Goal: Task Accomplishment & Management: Manage account settings

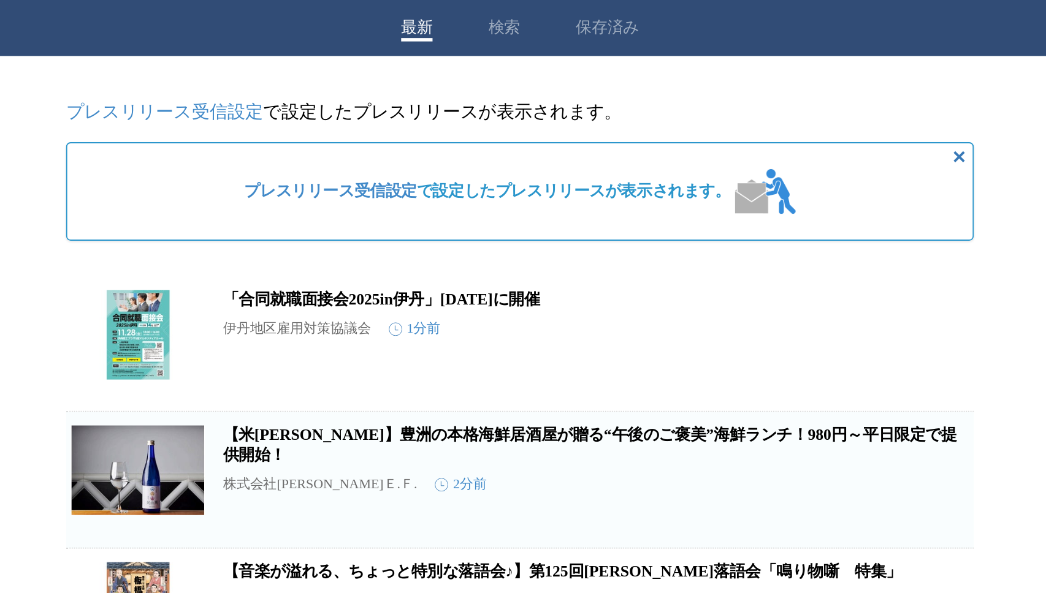
click at [575, 49] on button "保存済み" at bounding box center [570, 45] width 34 height 11
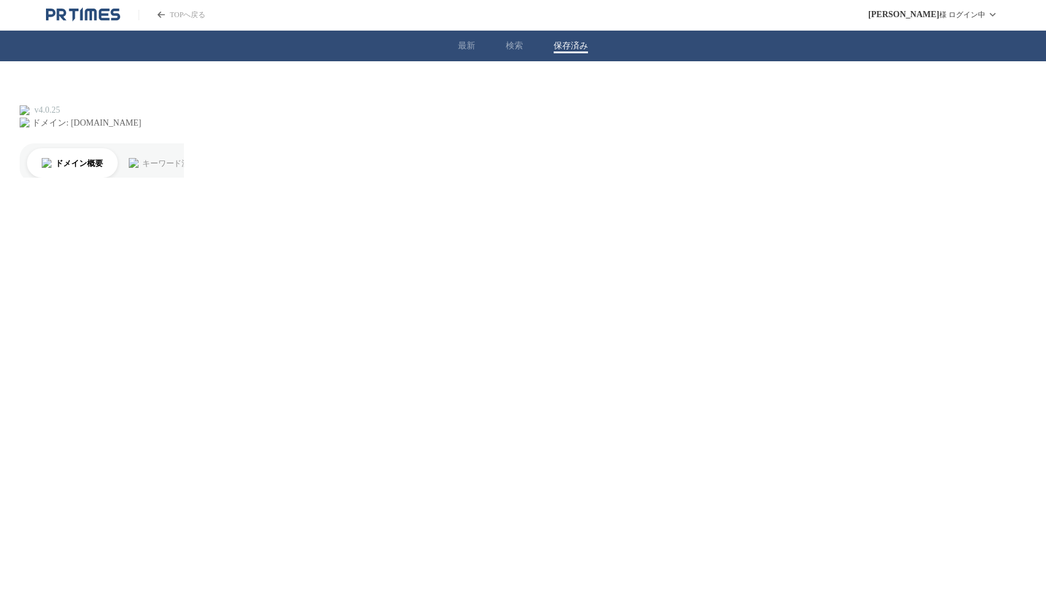
click at [462, 48] on button "最新" at bounding box center [466, 45] width 17 height 11
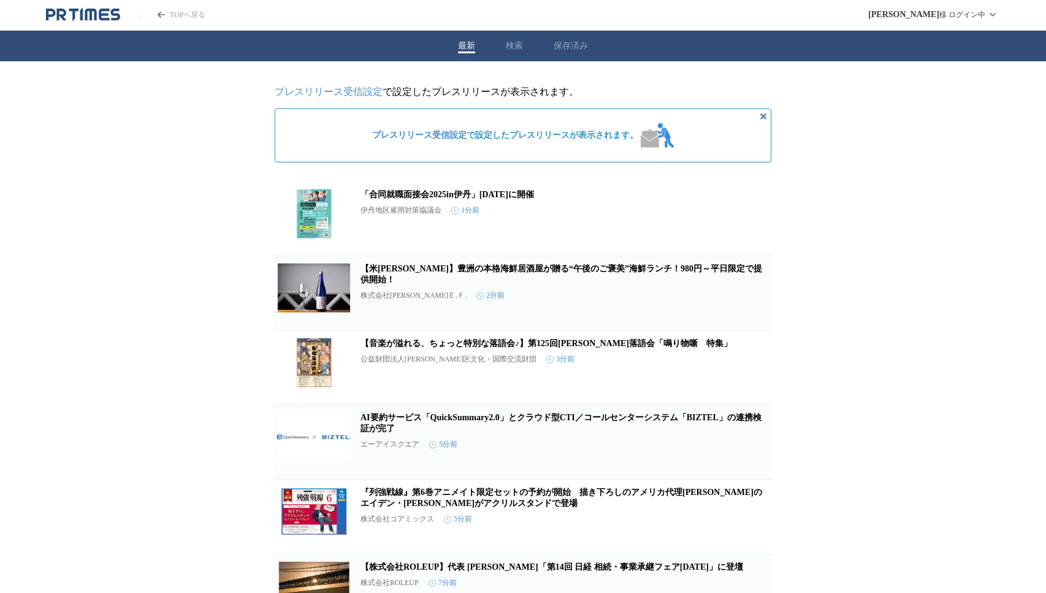
click at [345, 94] on link "プレスリリース受信設定" at bounding box center [329, 91] width 108 height 10
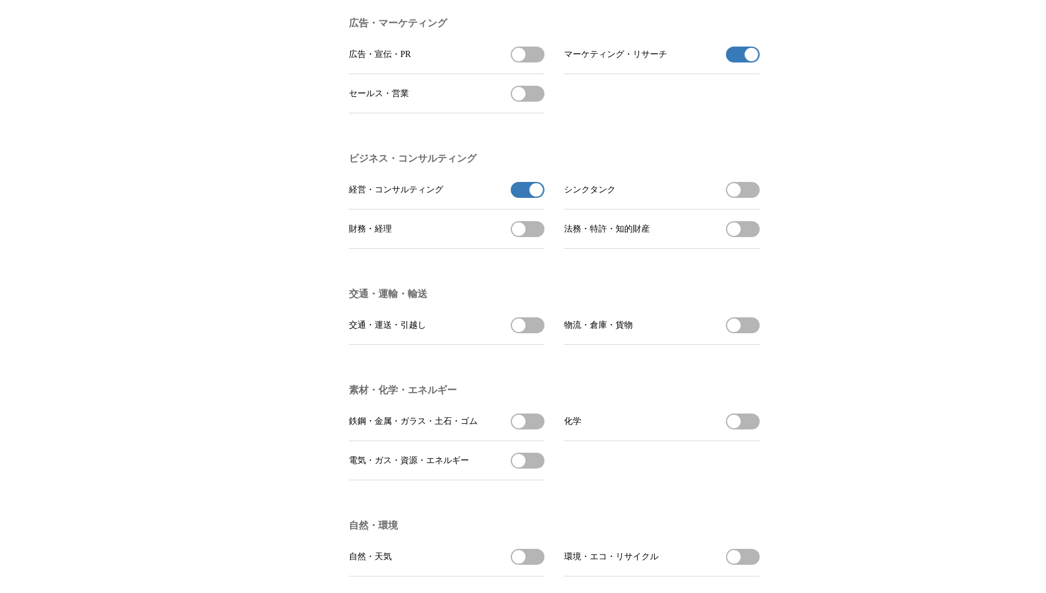
scroll to position [3057, 0]
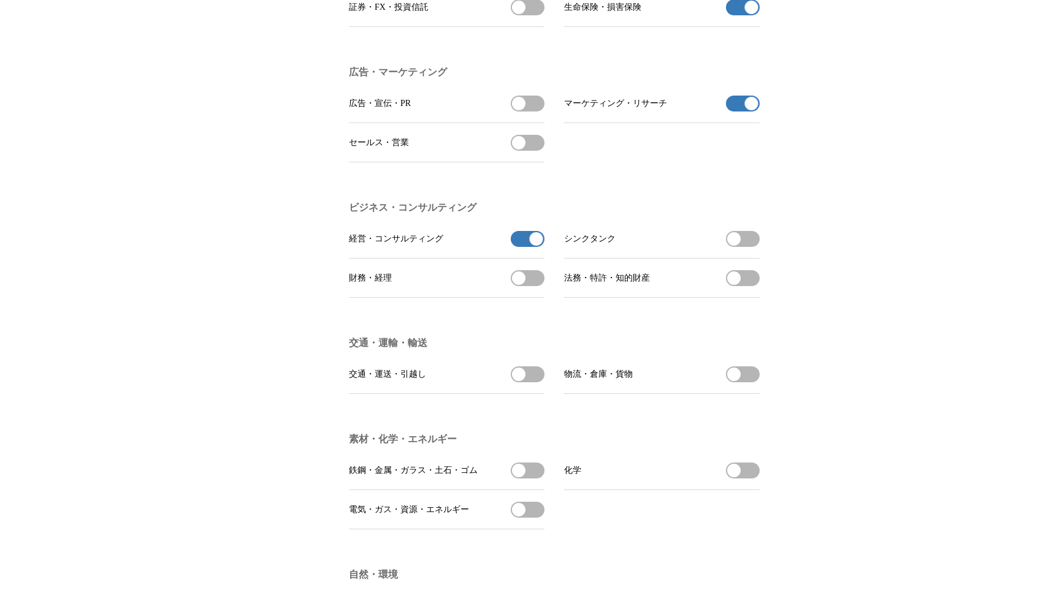
click at [532, 246] on span "button" at bounding box center [536, 238] width 13 height 13
click at [534, 246] on span "button" at bounding box center [536, 238] width 13 height 13
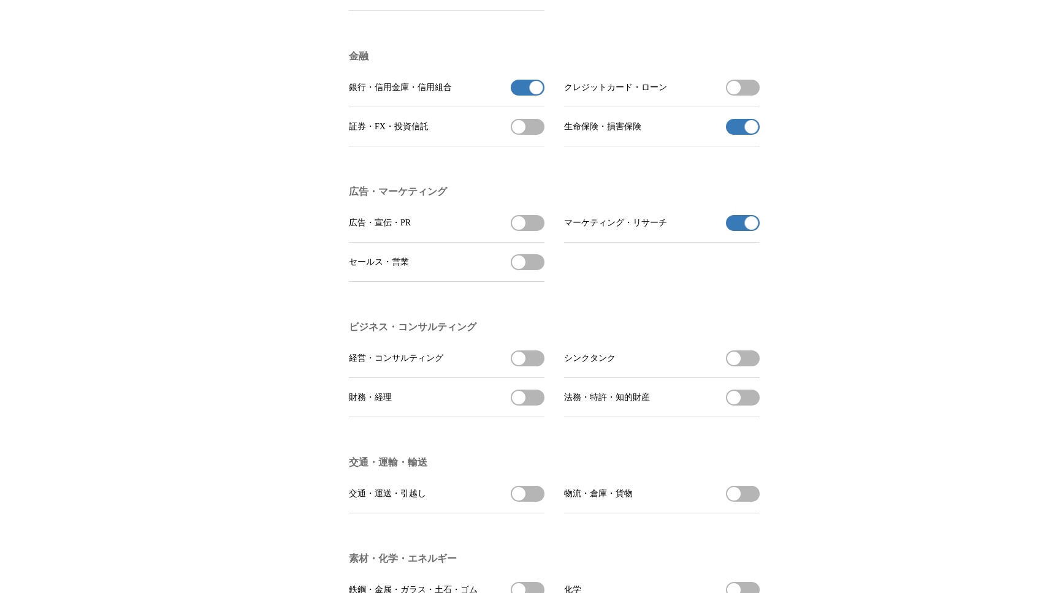
scroll to position [2914, 0]
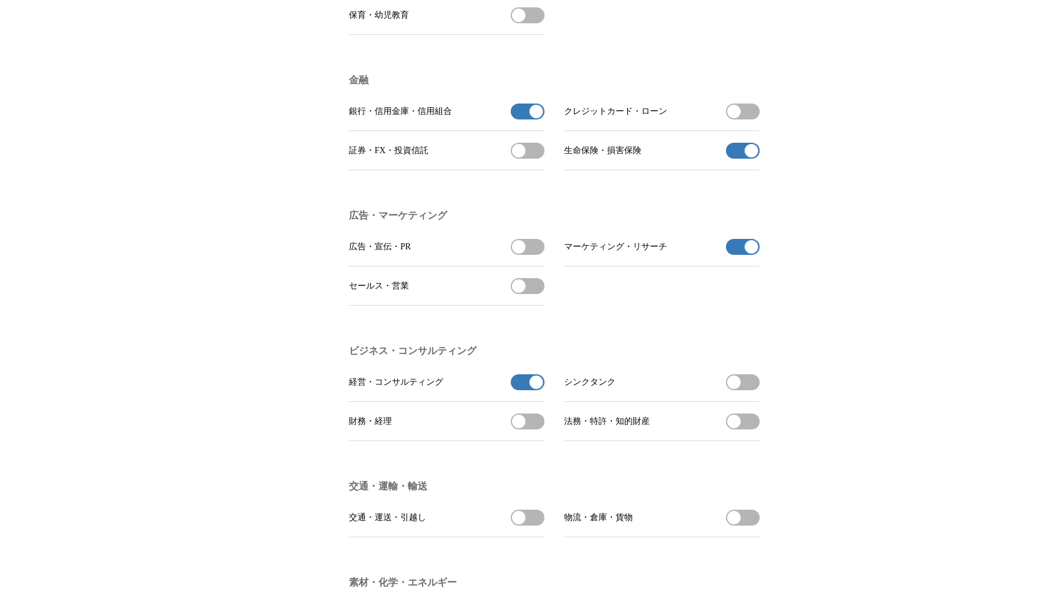
click at [741, 255] on button "マーケティング・リサーチの受信を解除" at bounding box center [743, 247] width 34 height 16
click at [747, 254] on span "button" at bounding box center [751, 246] width 13 height 13
click at [748, 158] on span "button" at bounding box center [751, 150] width 13 height 13
click at [535, 118] on span "button" at bounding box center [536, 111] width 13 height 13
click at [534, 389] on span "button" at bounding box center [536, 382] width 13 height 13
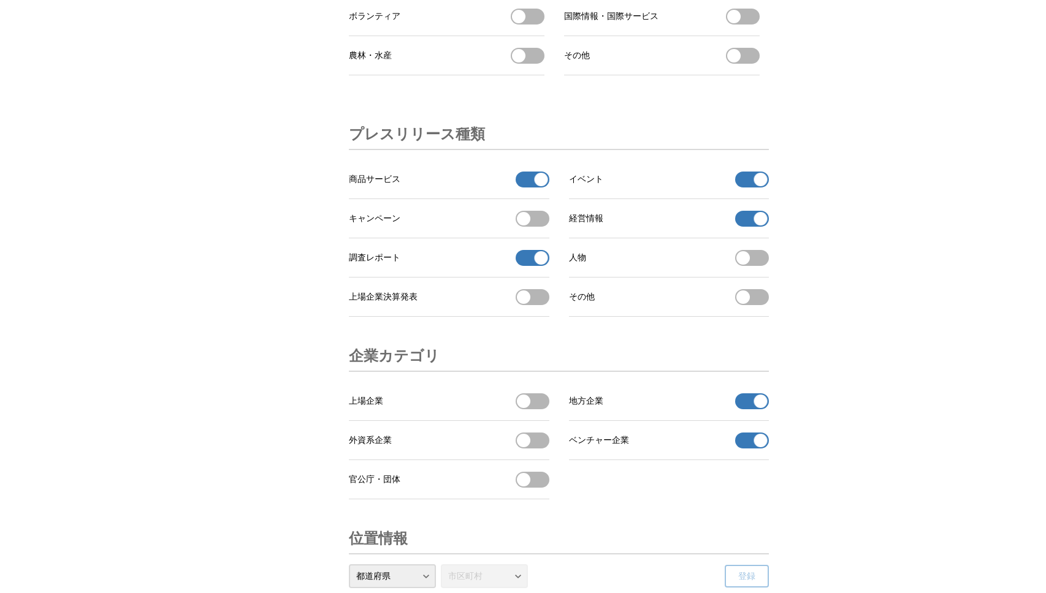
scroll to position [3798, 0]
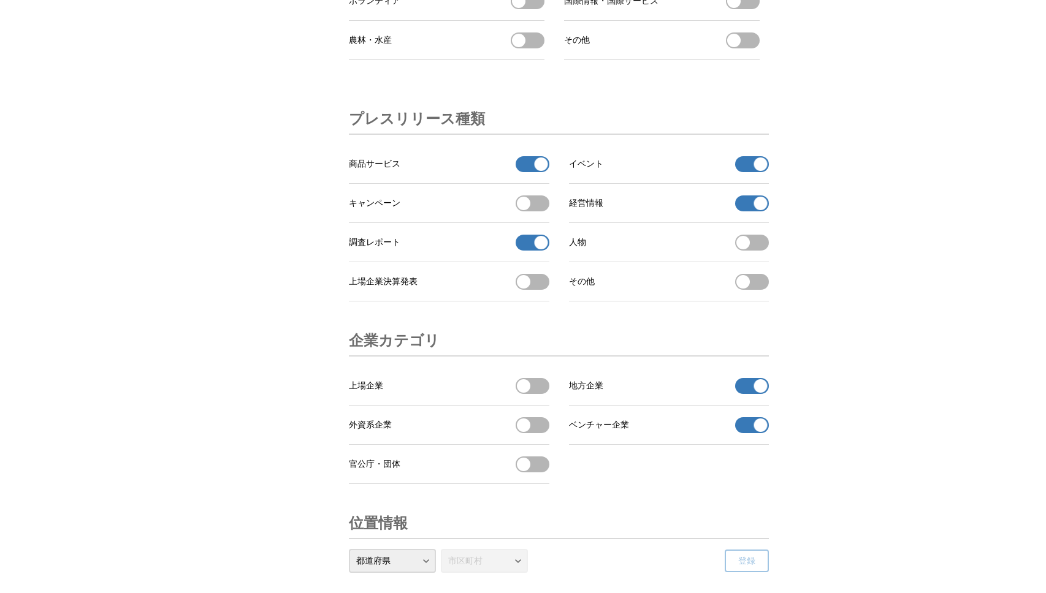
click at [542, 171] on span "button" at bounding box center [540, 164] width 13 height 13
click at [537, 249] on span "button" at bounding box center [540, 242] width 13 height 13
click at [762, 171] on span "button" at bounding box center [760, 164] width 13 height 13
click at [765, 210] on span "button" at bounding box center [760, 203] width 13 height 13
click at [758, 393] on span "button" at bounding box center [760, 385] width 13 height 13
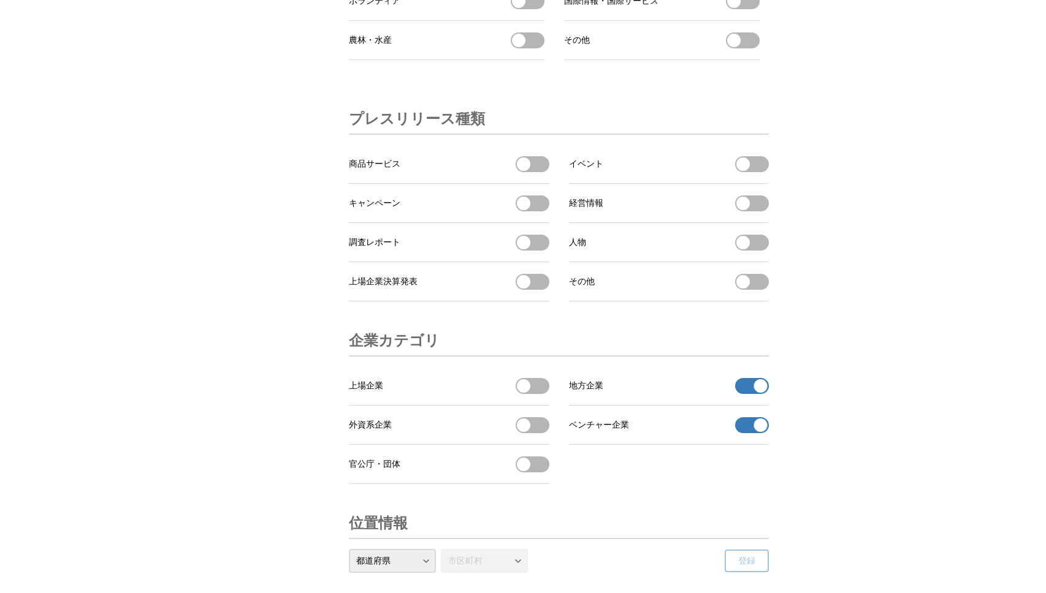
click at [754, 432] on span "button" at bounding box center [760, 425] width 13 height 13
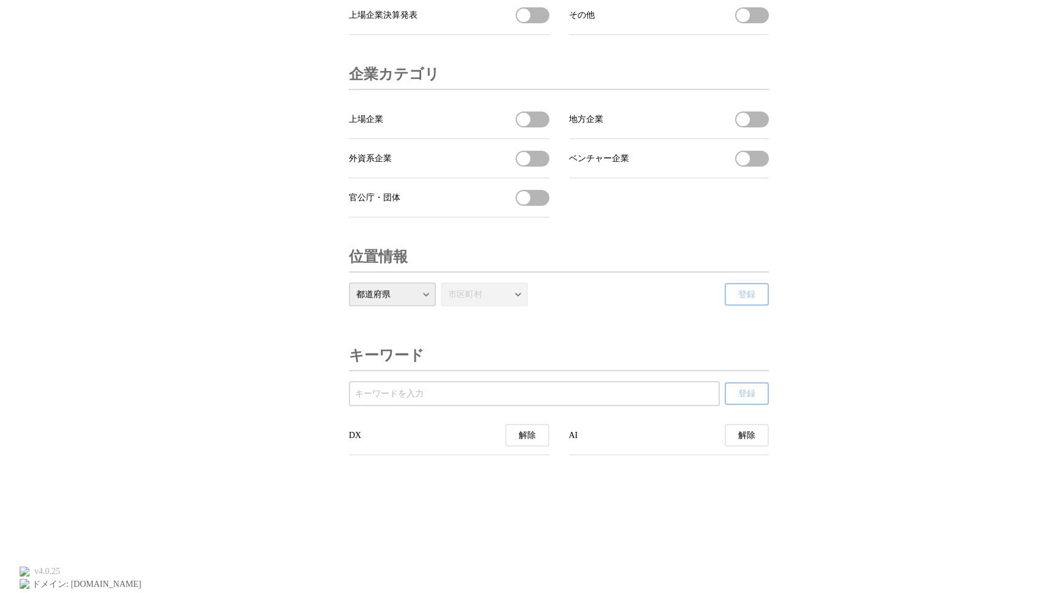
scroll to position [4070, 0]
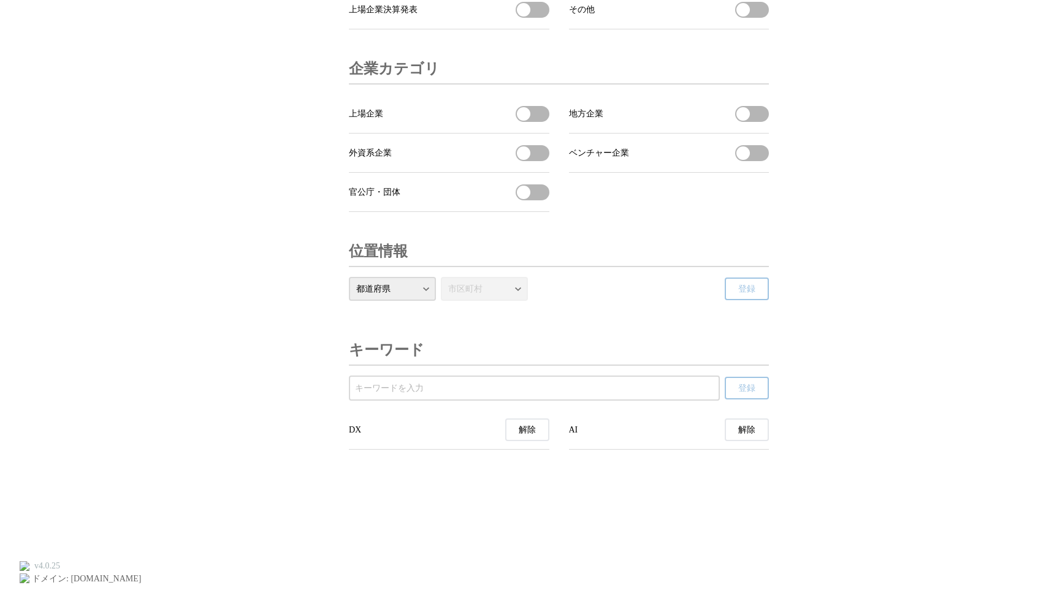
click at [534, 436] on span "解除" at bounding box center [527, 430] width 17 height 11
click at [523, 436] on span "解除" at bounding box center [527, 430] width 17 height 11
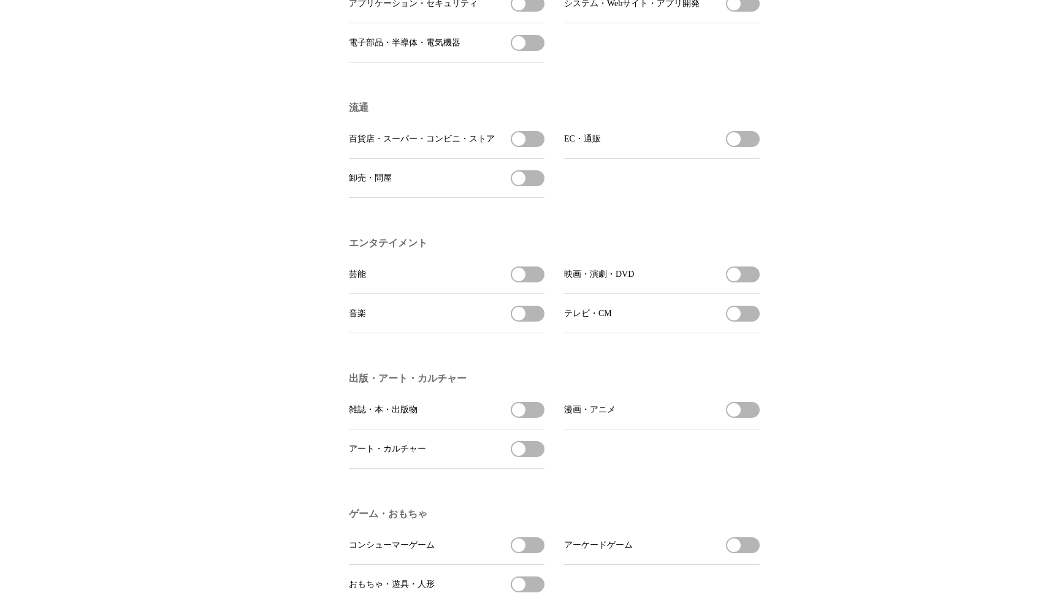
scroll to position [0, 0]
